Goal: Task Accomplishment & Management: Use online tool/utility

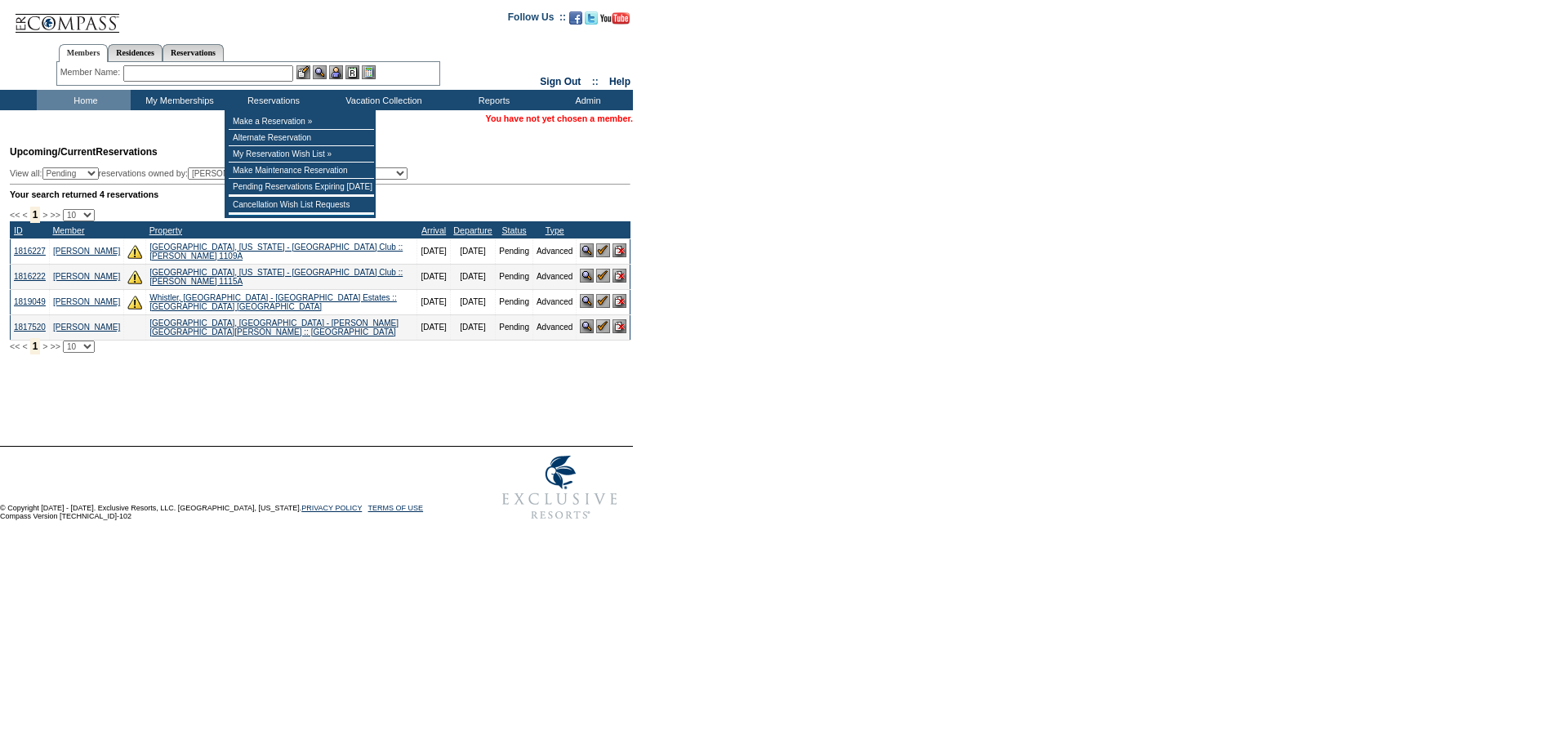
click at [260, 74] on input "text" at bounding box center [208, 73] width 170 height 16
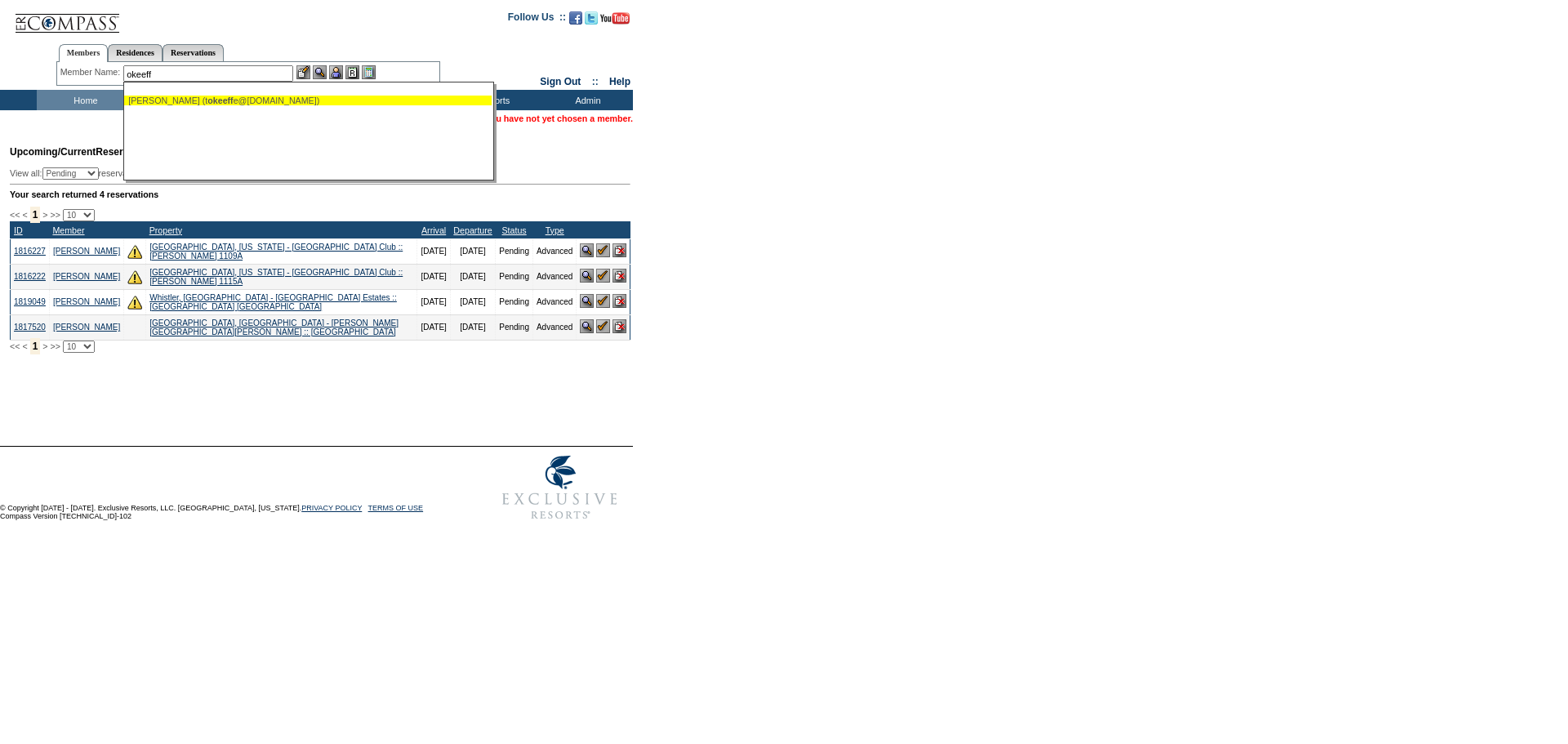
drag, startPoint x: 209, startPoint y: 101, endPoint x: 226, endPoint y: 90, distance: 20.2
click at [209, 101] on span "okeeff" at bounding box center [220, 100] width 26 height 10
type input "O'Keeffe, Tim (tokeeffe@symmons.com)"
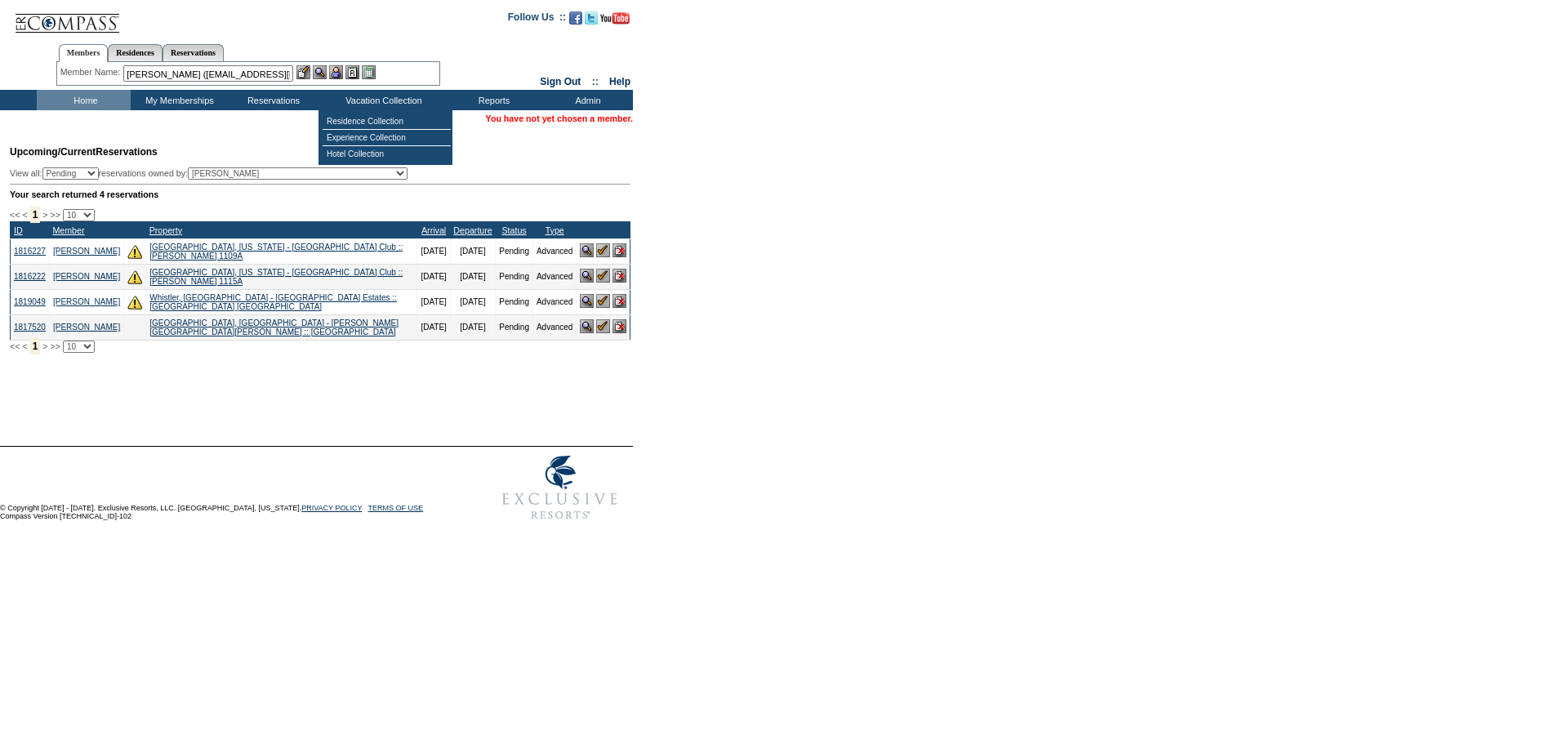
click at [324, 80] on div "Member Name: O'Keeffe, Tim (tokeeffe@symmons.com) O'Keeffe, Tim (t okeeff e@sym…" at bounding box center [248, 73] width 376 height 16
click at [320, 67] on img at bounding box center [320, 73] width 14 height 14
